Goal: Navigation & Orientation: Understand site structure

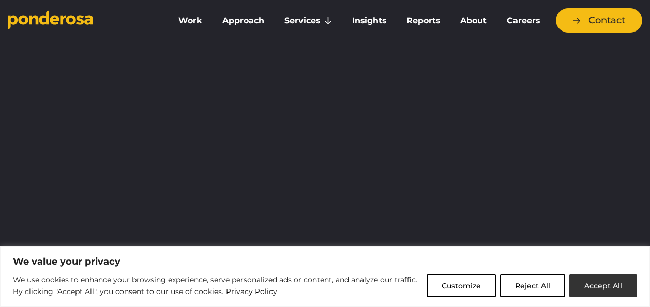
click at [603, 280] on button "Accept All" at bounding box center [604, 286] width 68 height 23
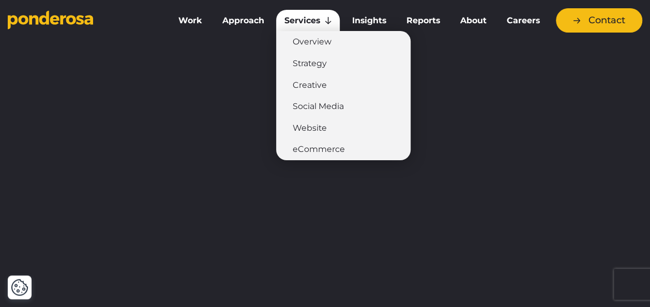
click at [314, 20] on link "Services" at bounding box center [308, 21] width 64 height 22
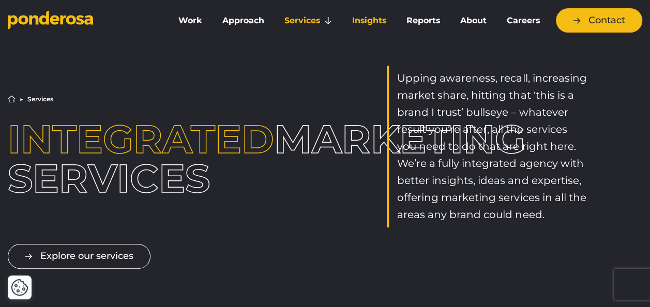
click at [363, 20] on link "Insights" at bounding box center [369, 21] width 50 height 22
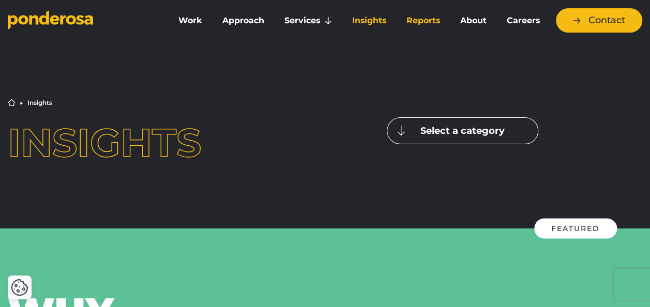
click at [424, 21] on link "Reports" at bounding box center [423, 21] width 50 height 22
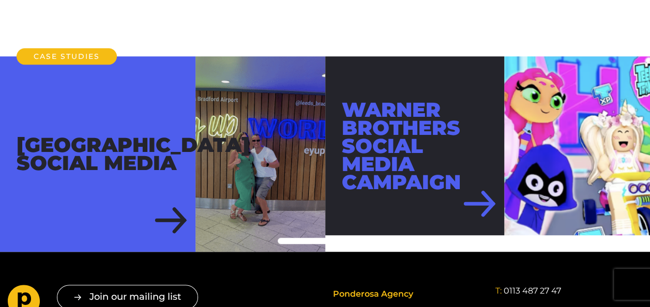
scroll to position [335, 0]
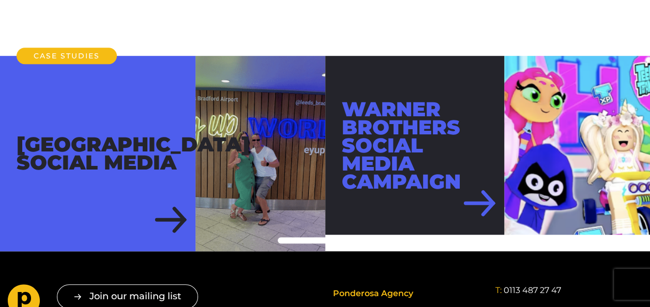
click at [635, 148] on img at bounding box center [578, 145] width 146 height 179
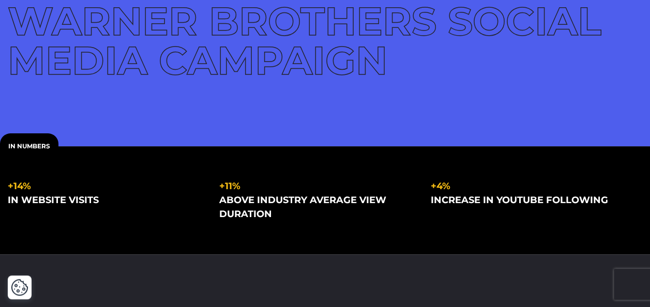
scroll to position [88, 0]
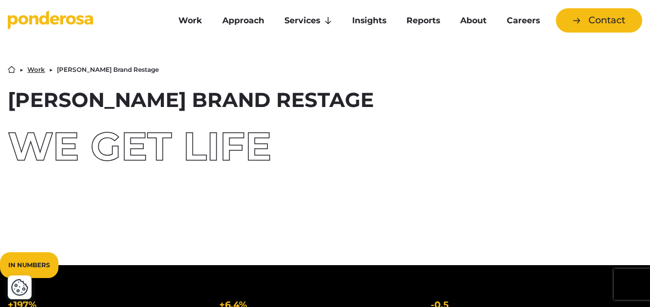
click at [263, 299] on div at bounding box center [325, 153] width 650 height 307
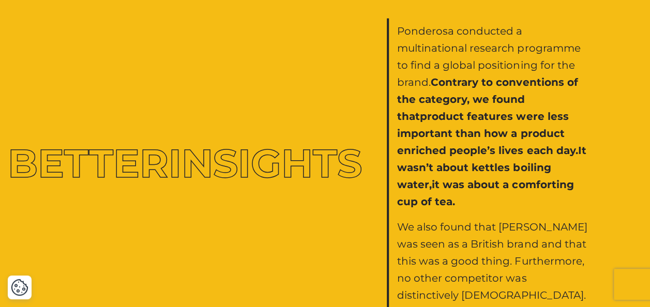
scroll to position [1041, 0]
click at [417, 219] on p "We also found that Russell Hobbs was seen as a British brand and that this was …" at bounding box center [492, 261] width 191 height 85
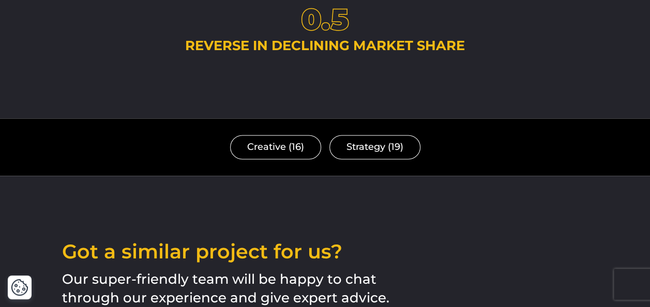
scroll to position [2664, 0]
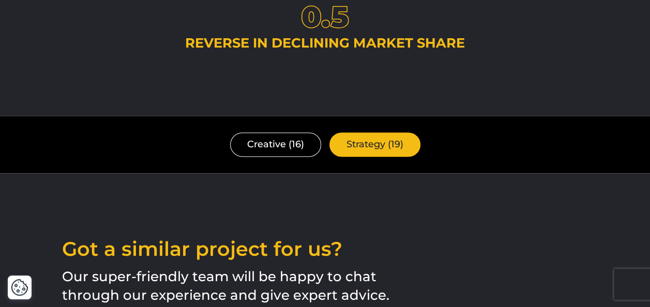
click at [395, 132] on link "Strategy (19)" at bounding box center [375, 144] width 91 height 24
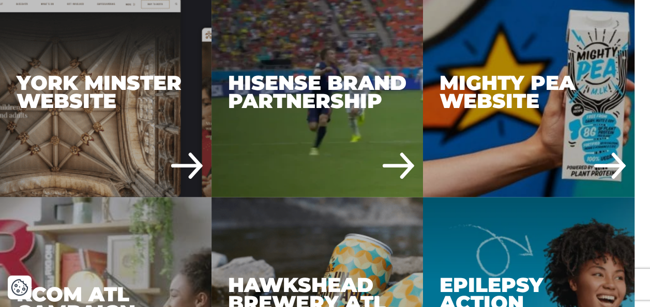
scroll to position [1147, 0]
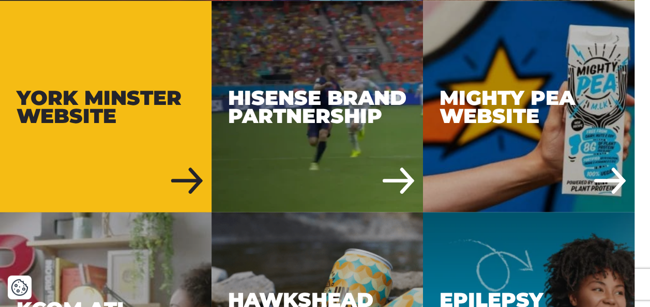
click at [132, 155] on div "York Minster Website" at bounding box center [106, 107] width 212 height 212
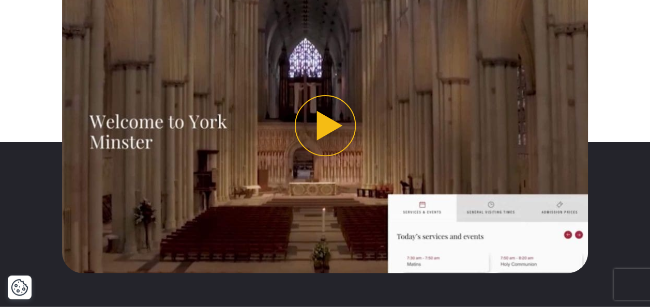
click at [489, 175] on img "Play video" at bounding box center [325, 125] width 527 height 296
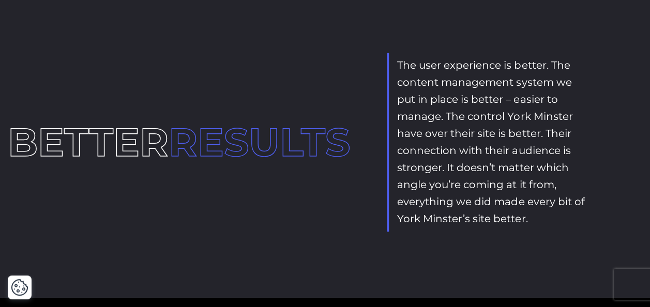
scroll to position [2280, 0]
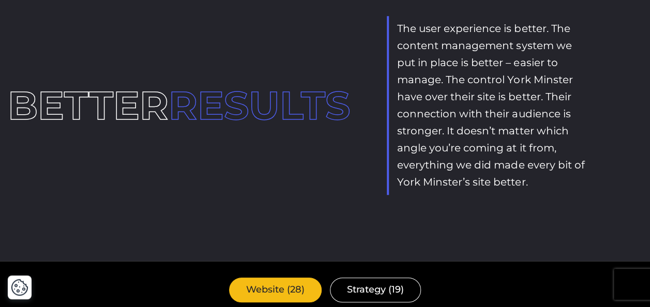
click at [299, 295] on link "Website (28)" at bounding box center [275, 290] width 93 height 24
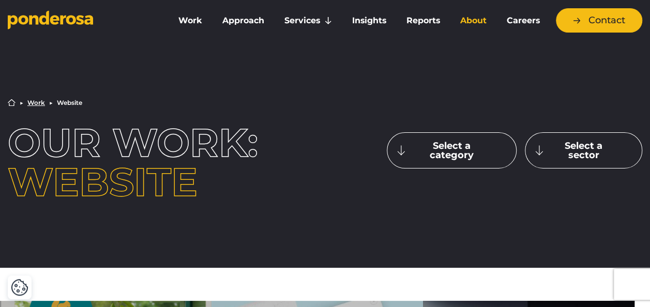
click at [480, 21] on link "About" at bounding box center [473, 21] width 42 height 22
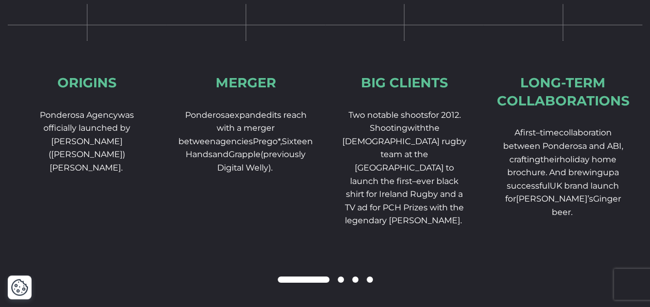
scroll to position [1607, 0]
click at [302, 291] on div "2010 Origins Ponderosa Agency was officially launched by Richard (Midge) Midgle…" at bounding box center [325, 125] width 635 height 365
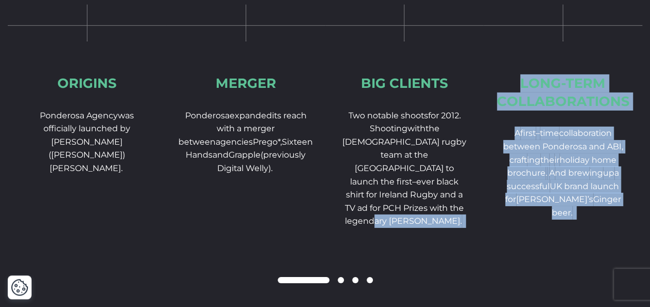
drag, startPoint x: 310, startPoint y: 303, endPoint x: 377, endPoint y: 295, distance: 67.2
click at [377, 295] on div "2010 Origins Ponderosa Agency was officially launched by Richard (Midge) Midgle…" at bounding box center [325, 125] width 635 height 365
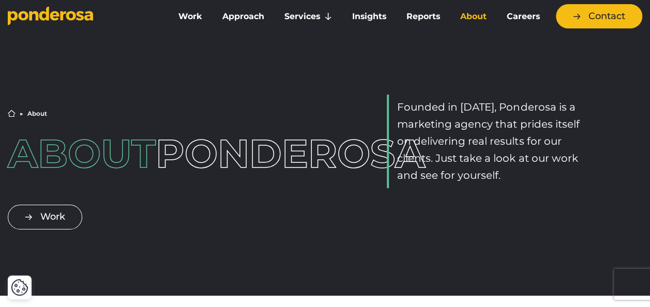
scroll to position [0, 0]
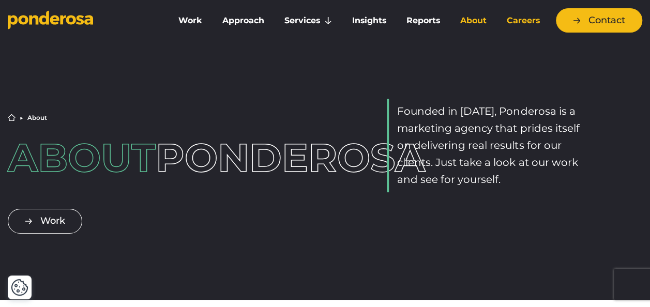
click at [524, 23] on link "Careers" at bounding box center [523, 21] width 49 height 22
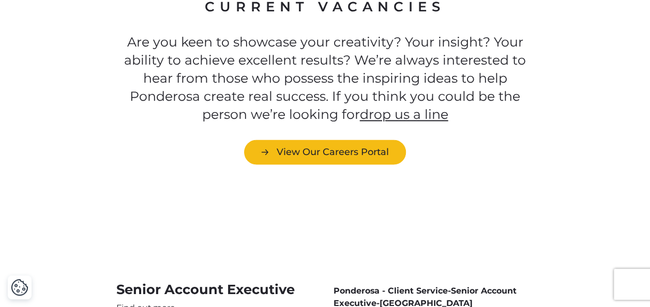
scroll to position [2803, 0]
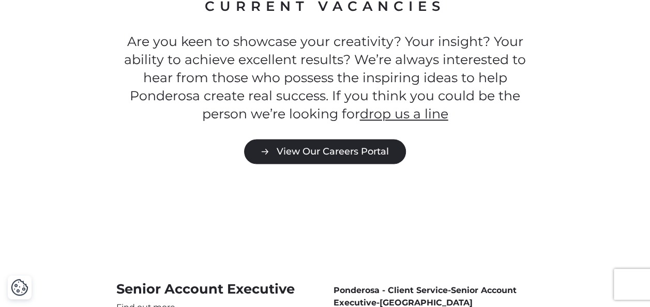
click at [361, 164] on link "View Our Careers Portal" at bounding box center [325, 151] width 162 height 24
